Goal: Task Accomplishment & Management: Use online tool/utility

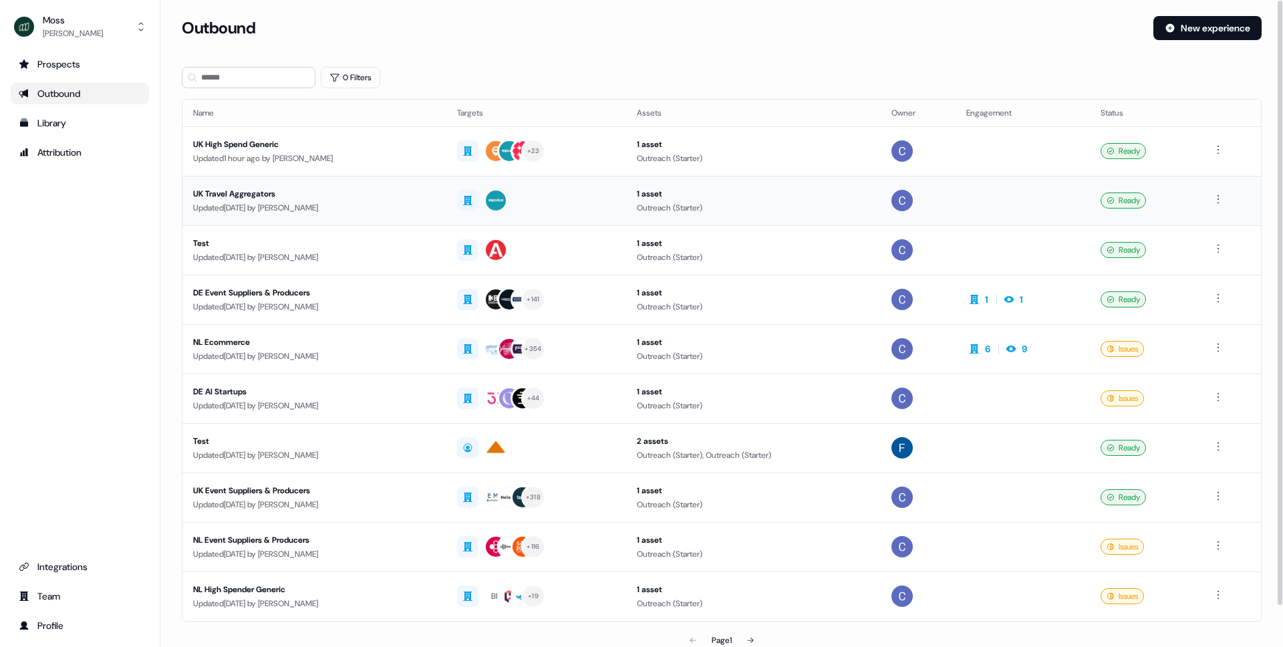
click at [225, 193] on div "UK Travel Aggregators" at bounding box center [314, 193] width 243 height 13
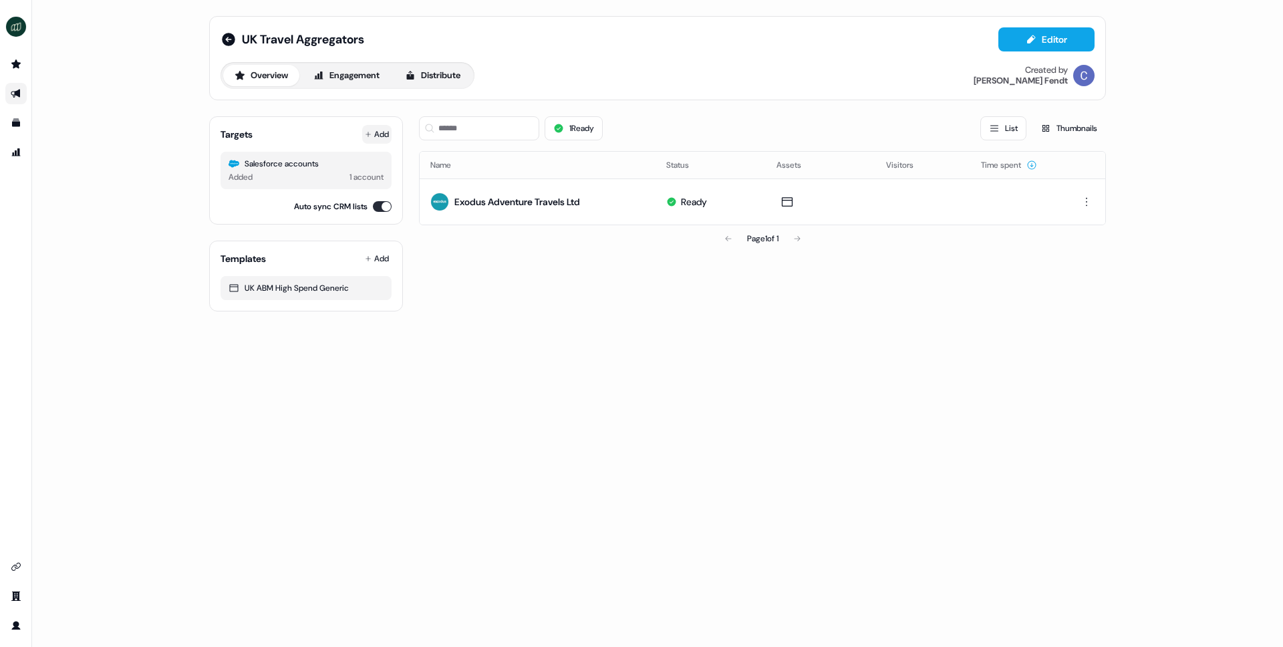
click at [373, 136] on button "Add" at bounding box center [376, 134] width 29 height 19
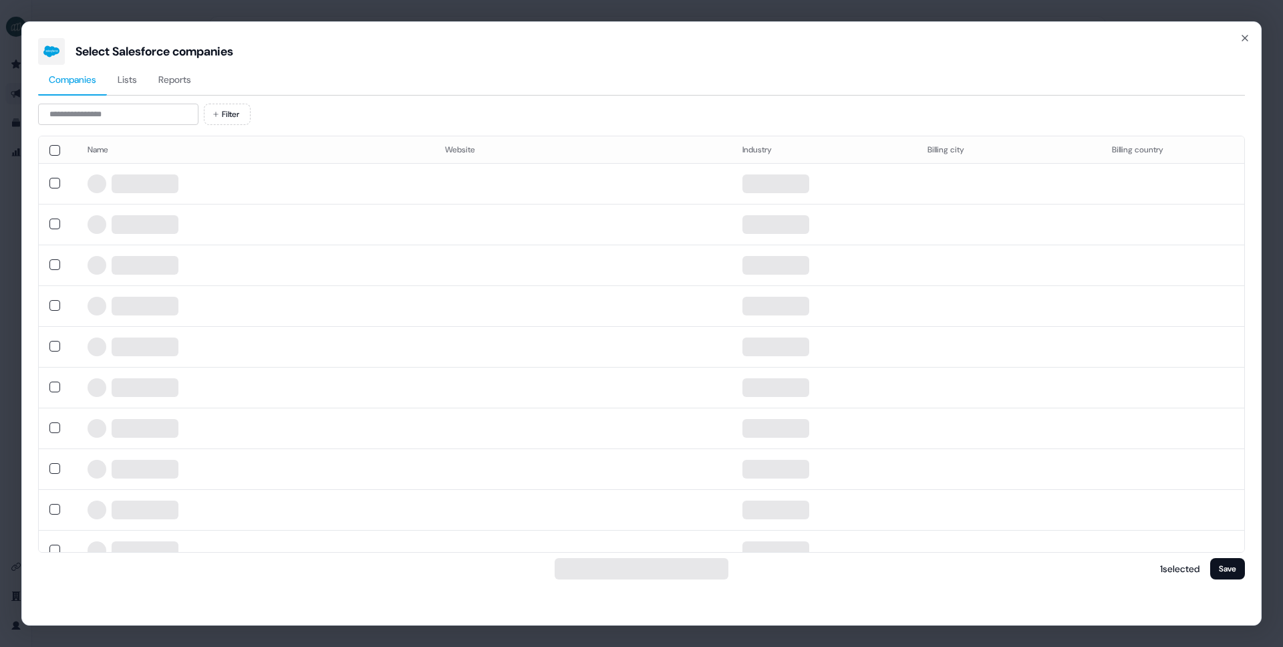
click at [180, 82] on span "Reports" at bounding box center [174, 79] width 33 height 13
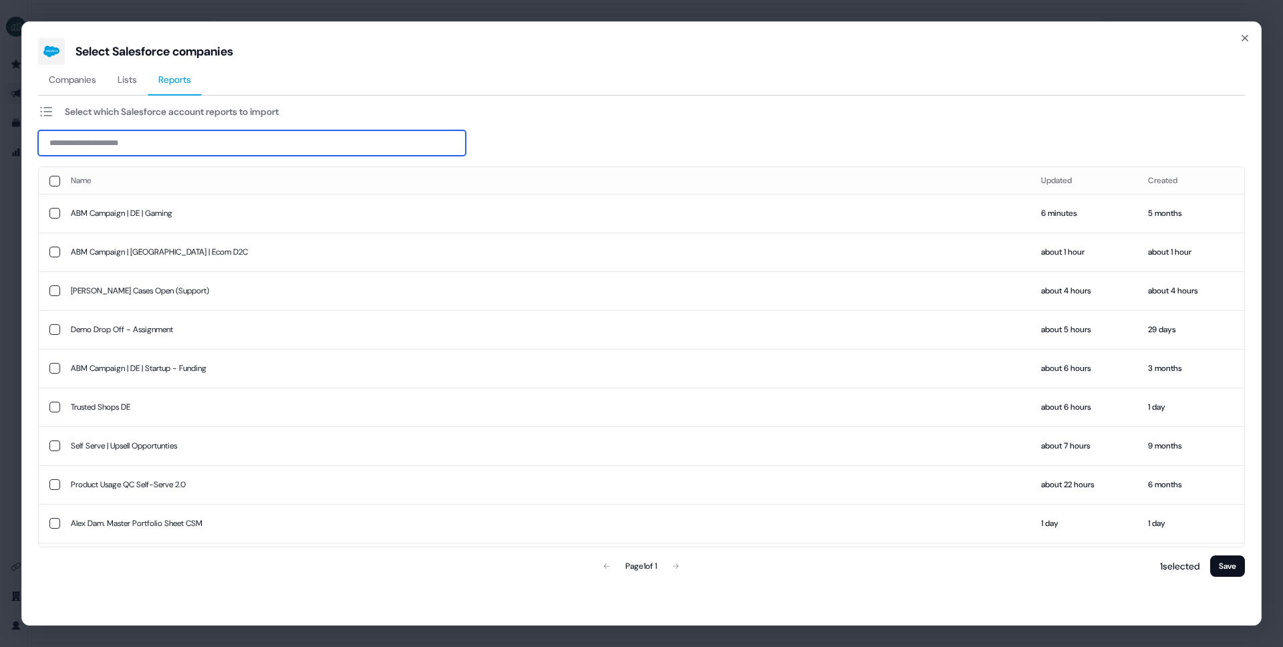
click at [182, 145] on input at bounding box center [252, 142] width 428 height 25
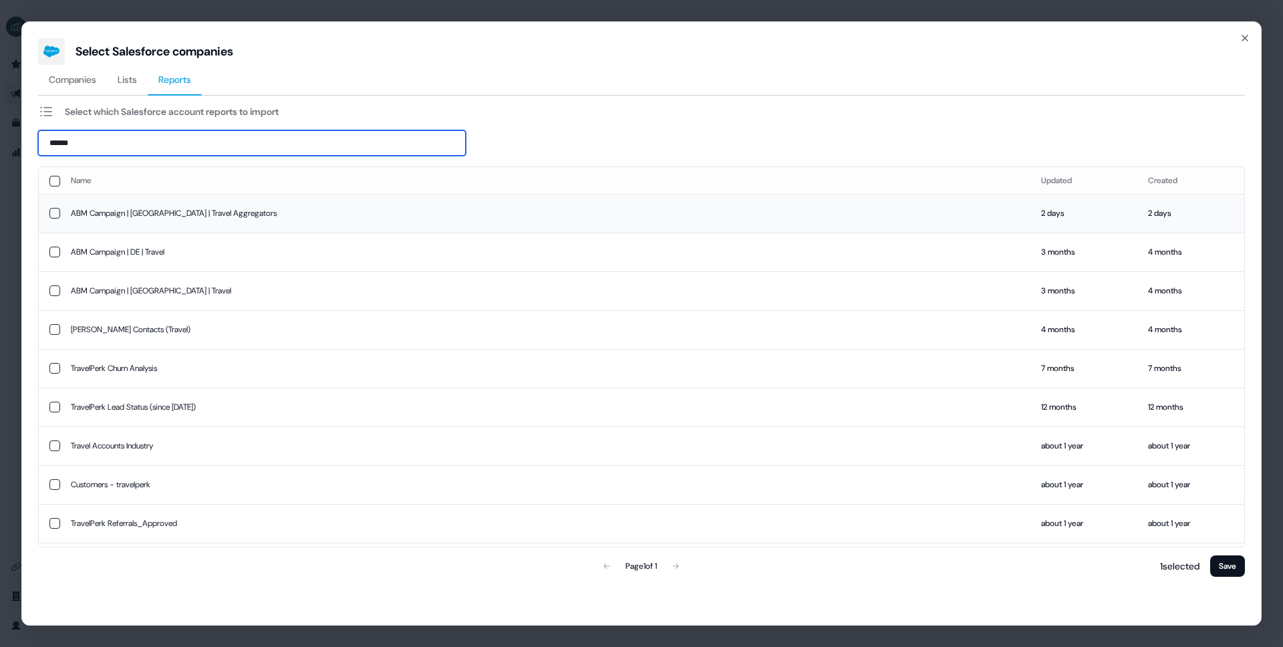
type input "******"
click at [158, 212] on td "ABM Campaign | [GEOGRAPHIC_DATA] | Travel Aggregators" at bounding box center [545, 213] width 970 height 39
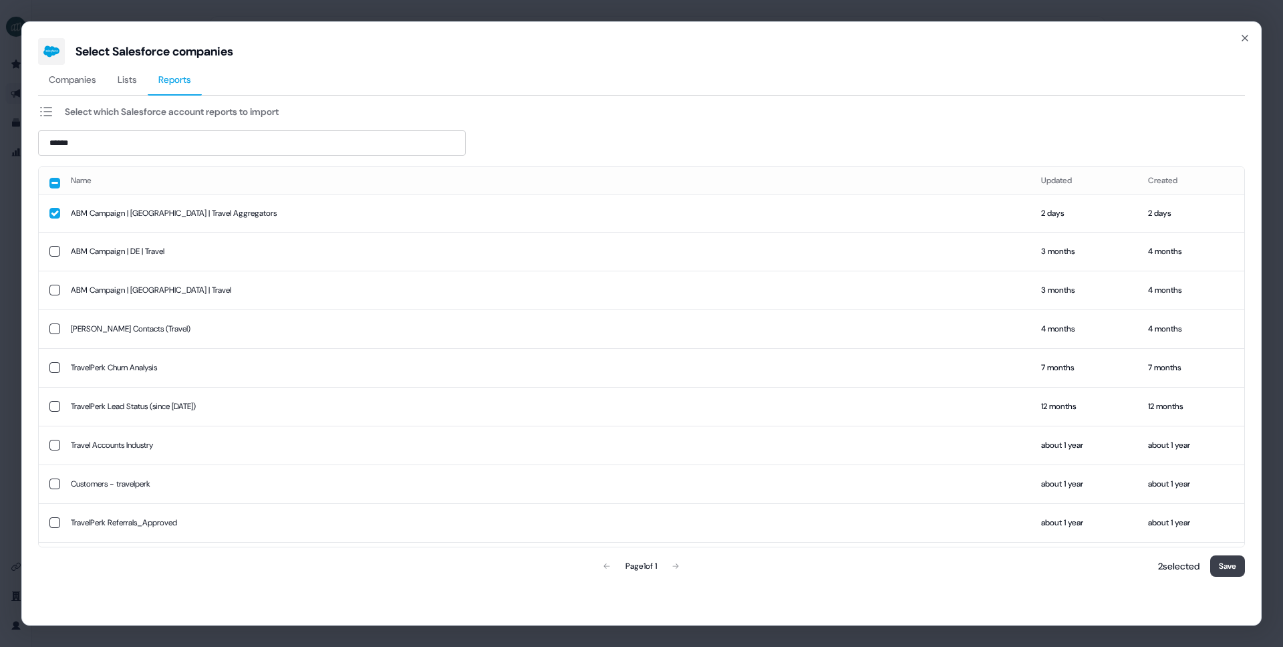
click at [1234, 573] on button "Save" at bounding box center [1227, 565] width 35 height 21
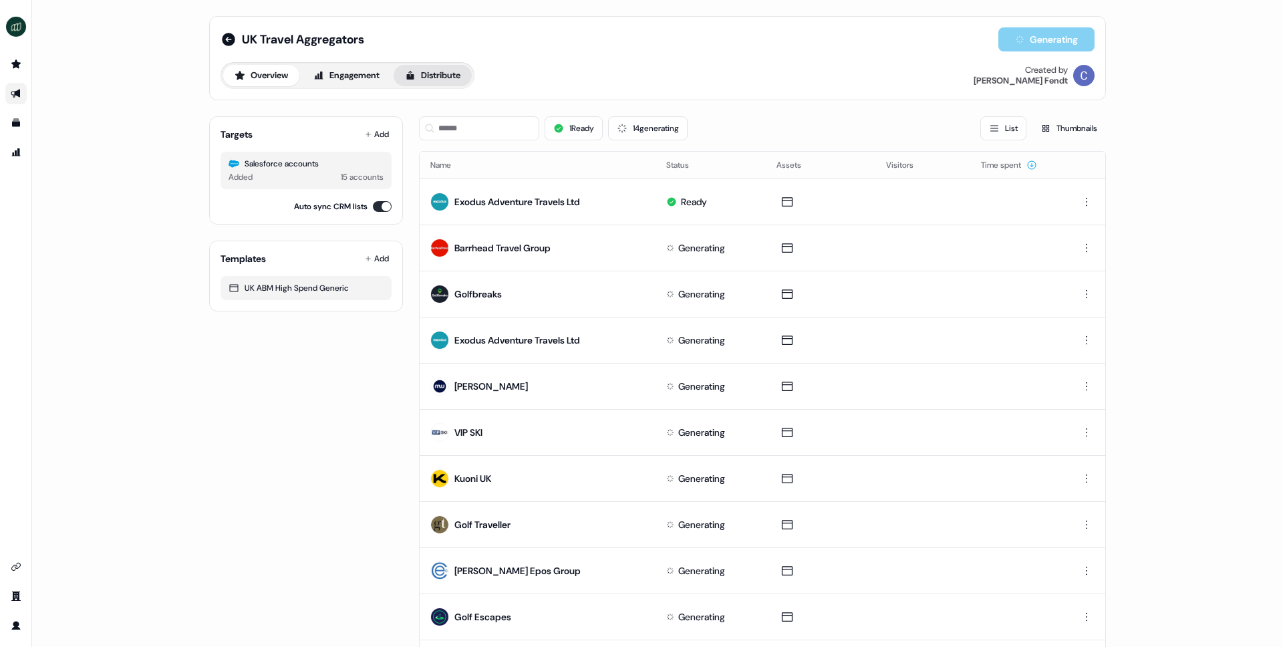
click at [440, 72] on button "Distribute" at bounding box center [433, 75] width 78 height 21
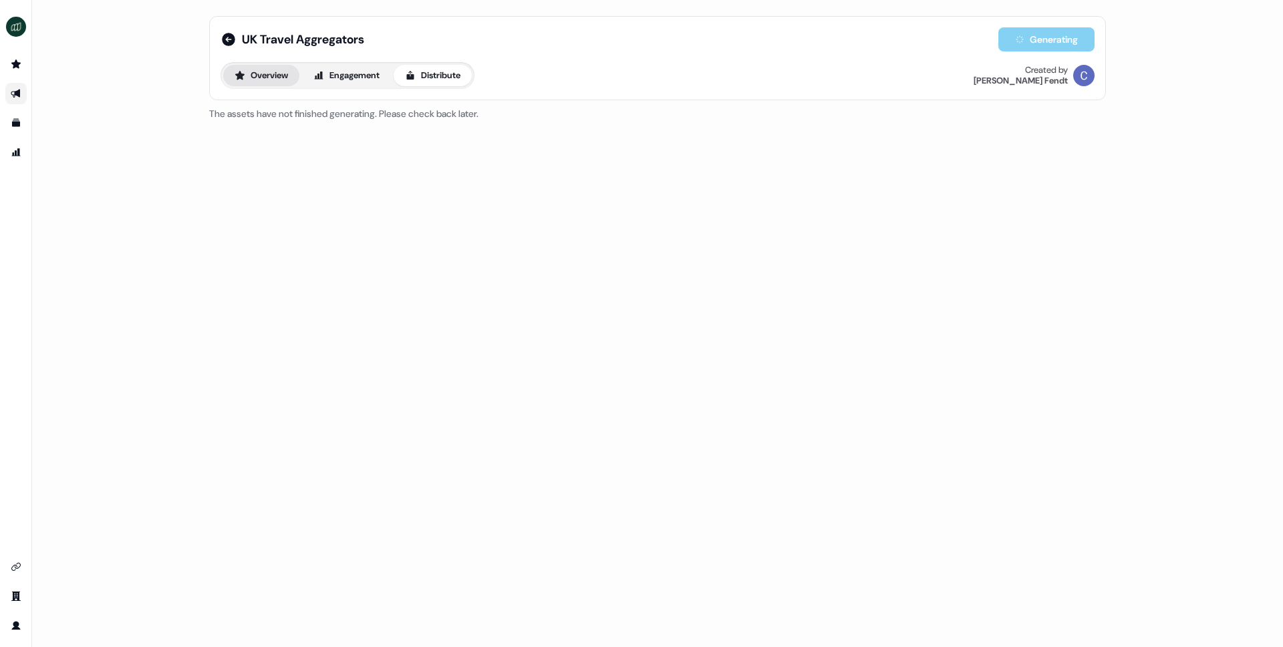
click at [251, 78] on button "Overview" at bounding box center [261, 75] width 76 height 21
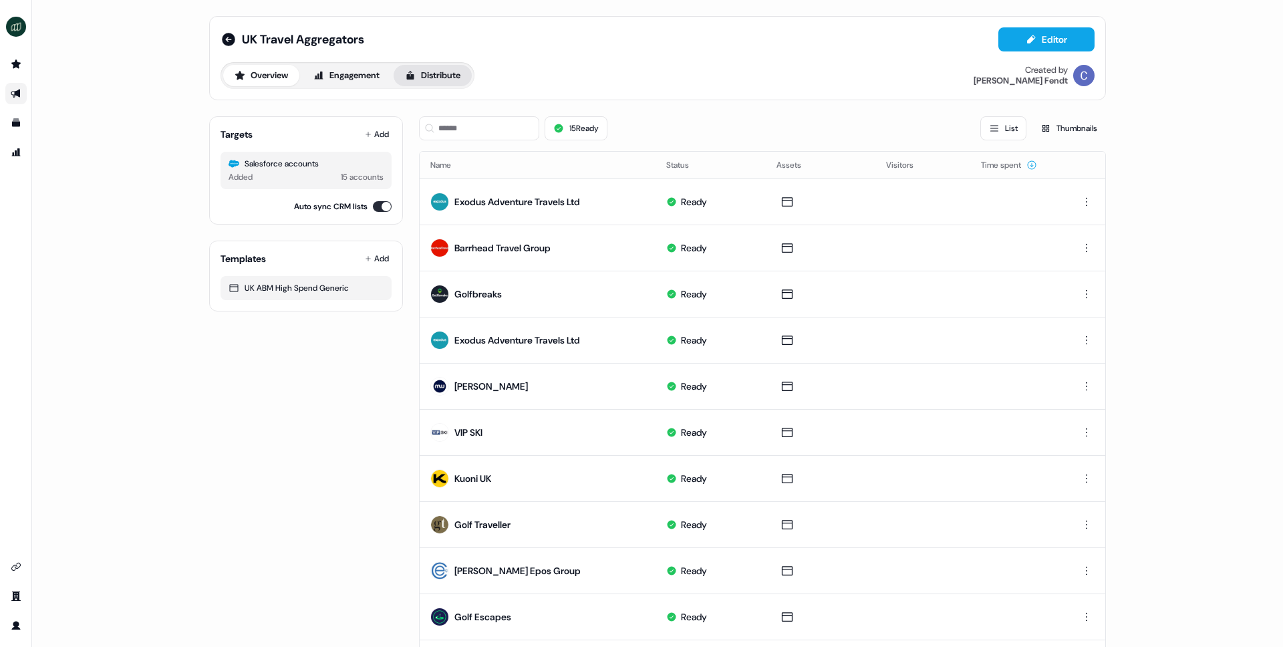
click at [450, 80] on button "Distribute" at bounding box center [433, 75] width 78 height 21
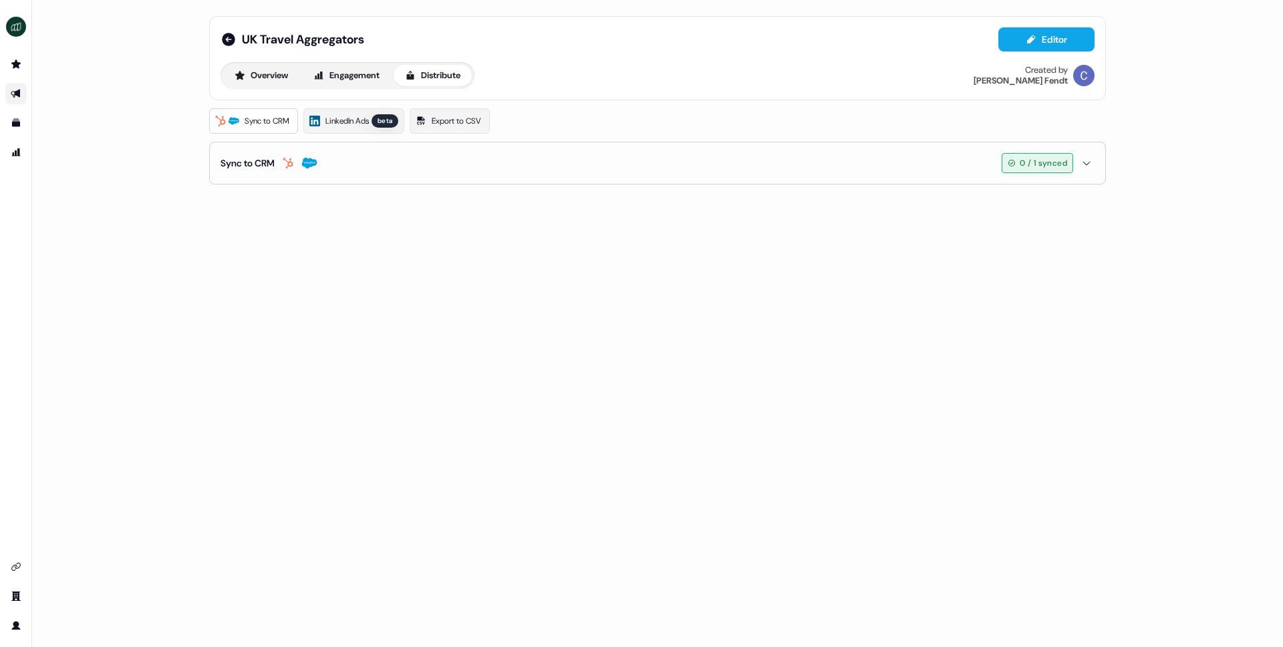
click at [928, 169] on button "Sync to CRM 0 / 1 synced" at bounding box center [658, 162] width 874 height 41
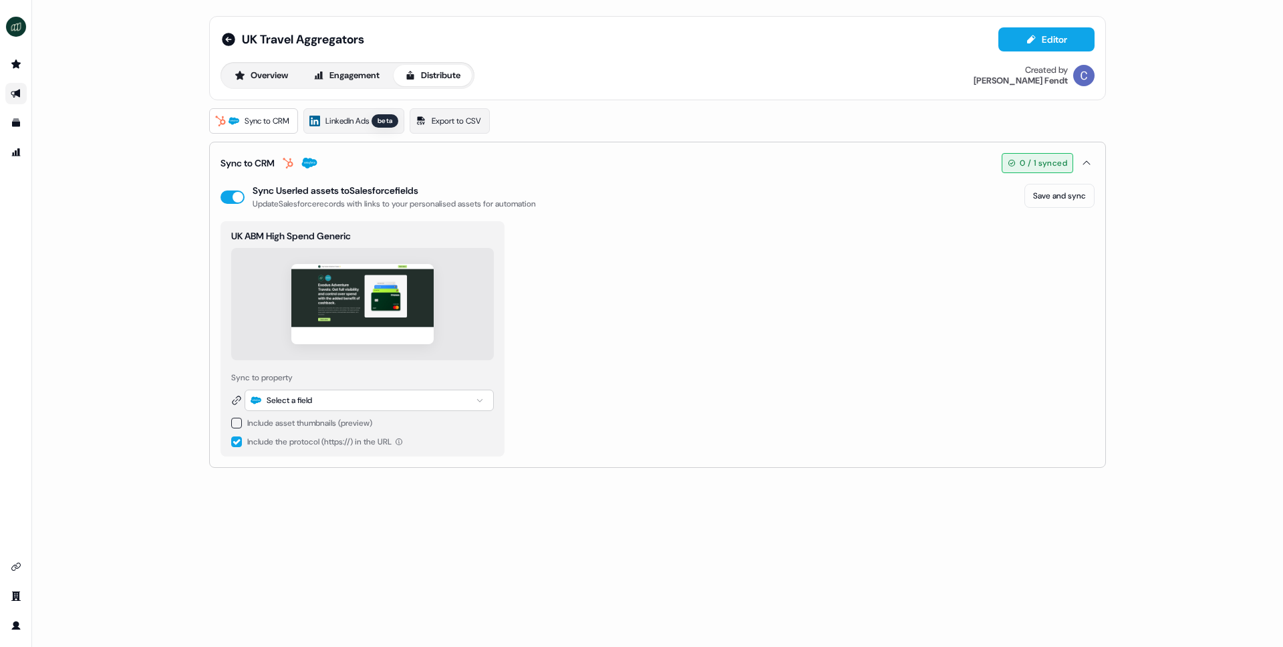
click at [239, 419] on button "button" at bounding box center [236, 423] width 11 height 11
click at [236, 470] on button "button" at bounding box center [236, 468] width 11 height 11
click at [279, 401] on div "Select a field" at bounding box center [289, 400] width 45 height 13
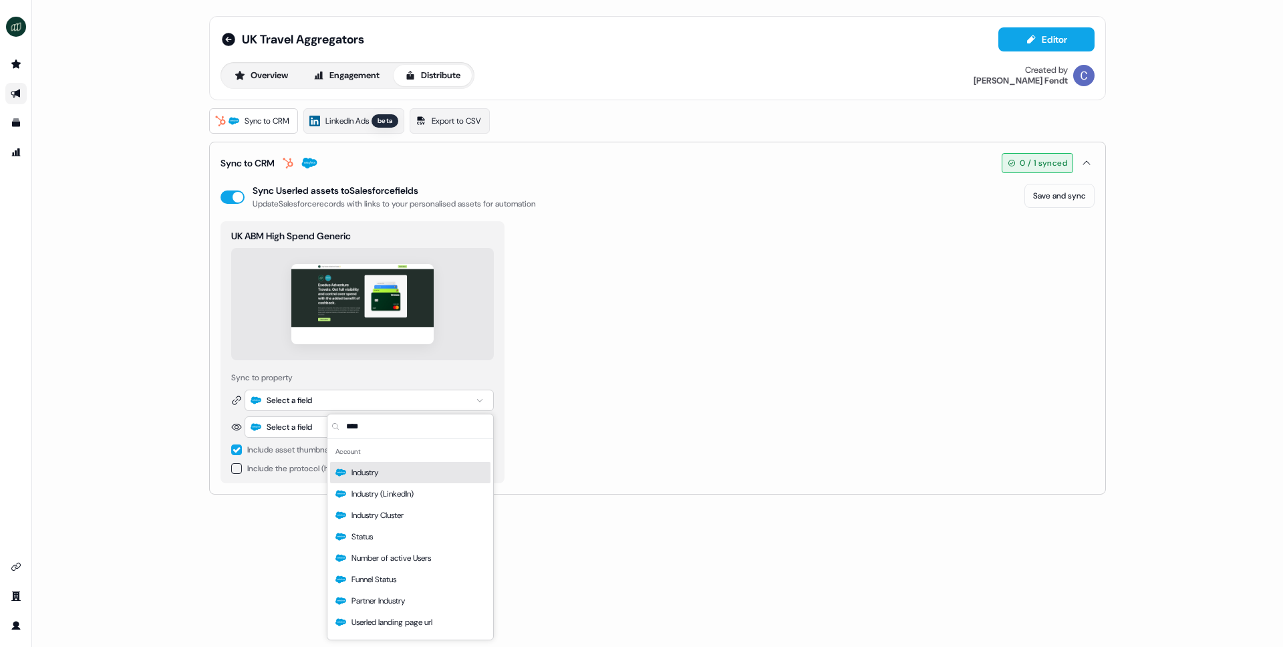
type input "*****"
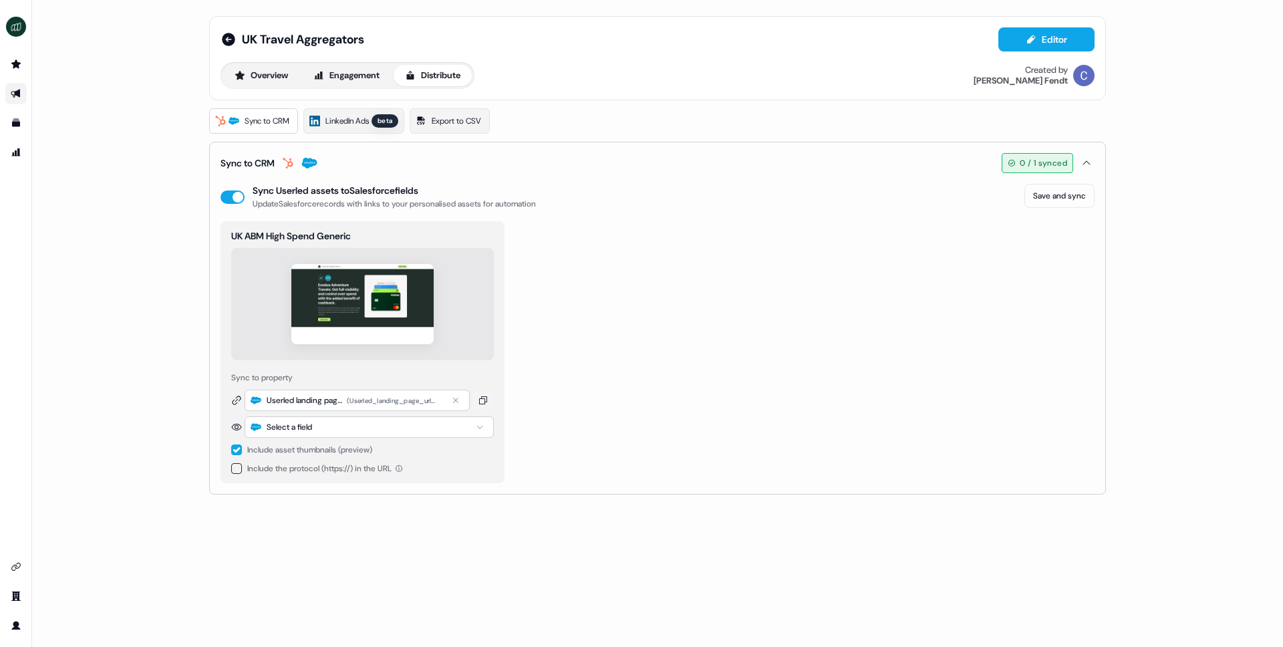
click at [336, 422] on div "Select a field" at bounding box center [369, 426] width 249 height 21
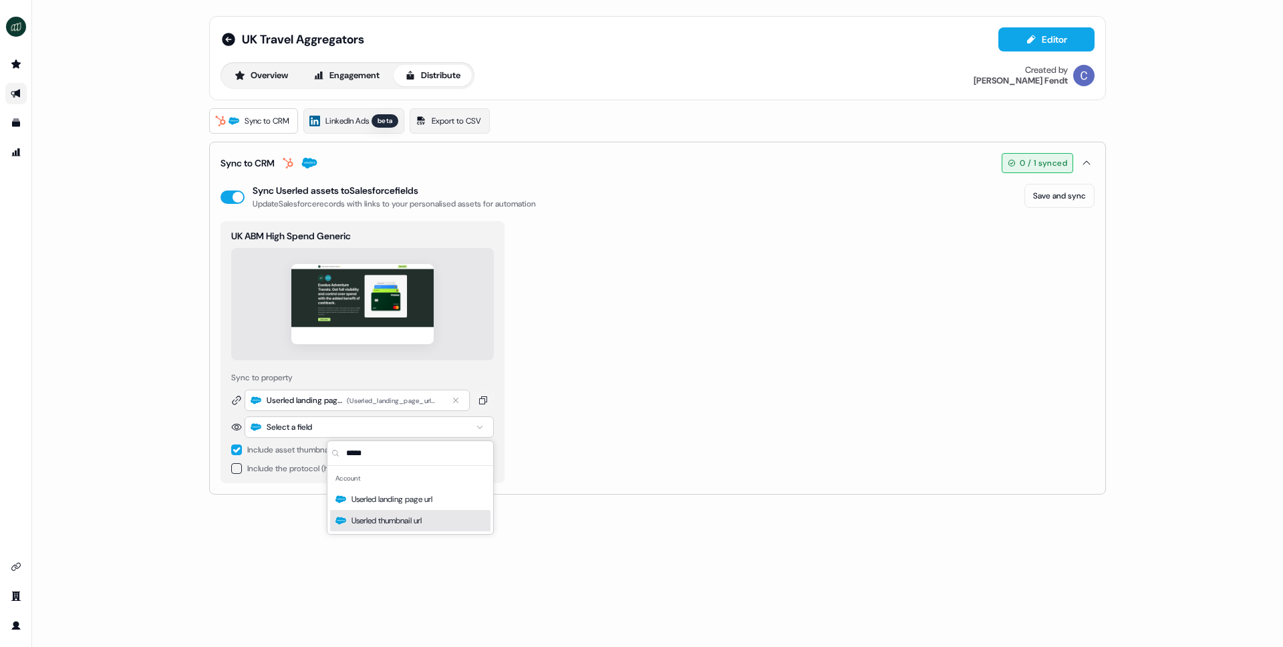
type input "*****"
click at [412, 518] on span "Userled thumbnail url" at bounding box center [387, 520] width 70 height 13
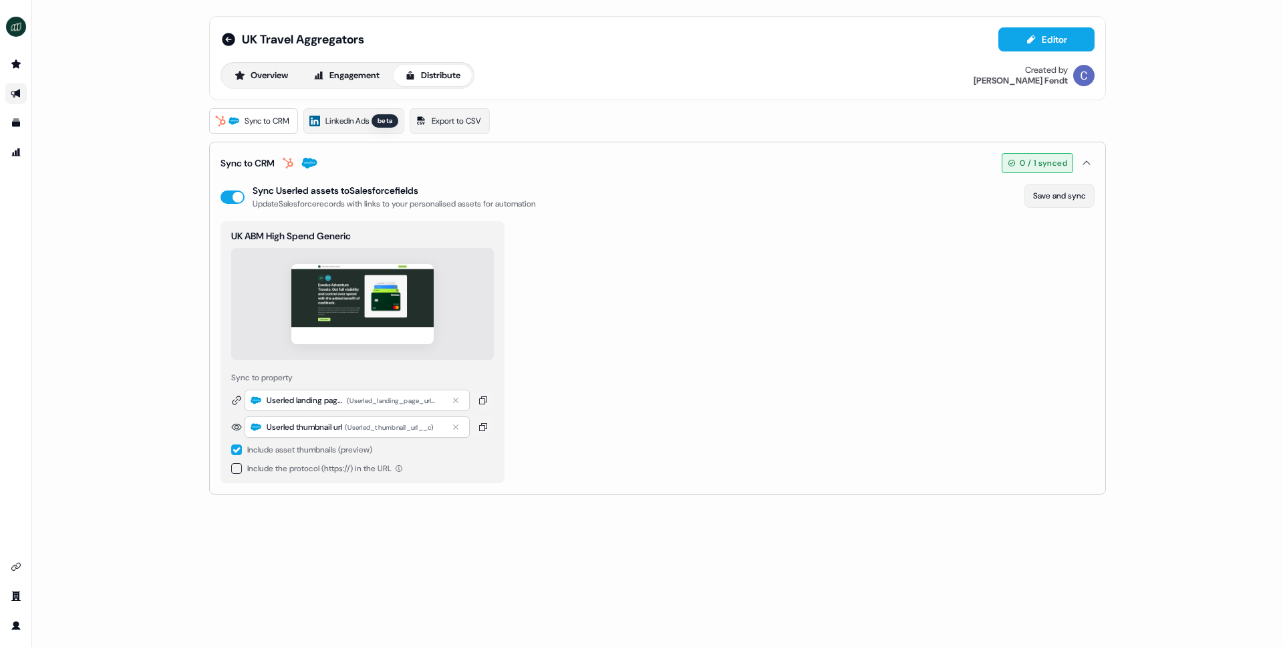
click at [1059, 196] on button "Save and sync" at bounding box center [1060, 196] width 70 height 24
